Goal: Use online tool/utility: Utilize a website feature to perform a specific function

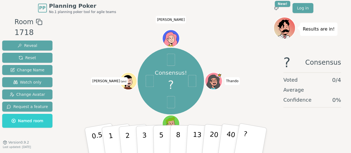
scroll to position [17, 0]
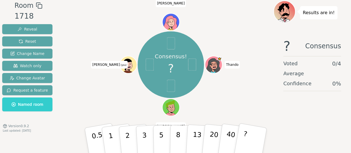
click at [170, 69] on span "?" at bounding box center [171, 68] width 6 height 17
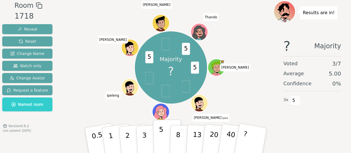
click at [163, 138] on button "5" at bounding box center [167, 140] width 29 height 42
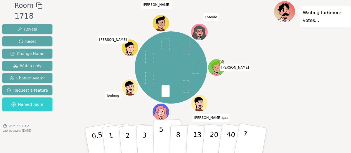
click at [161, 140] on p "5" at bounding box center [161, 141] width 5 height 30
click at [130, 142] on button "2" at bounding box center [134, 141] width 32 height 44
click at [145, 138] on p "3" at bounding box center [145, 141] width 6 height 30
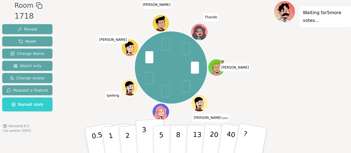
click at [144, 138] on p "3" at bounding box center [145, 141] width 6 height 30
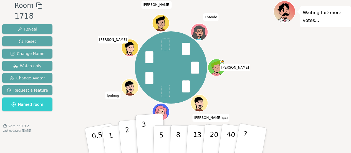
click at [130, 138] on button "2" at bounding box center [134, 141] width 32 height 44
click at [131, 136] on button "2" at bounding box center [134, 141] width 32 height 44
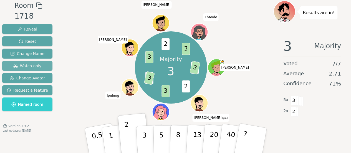
click at [34, 66] on span "Watch only" at bounding box center [27, 66] width 28 height 6
